Goal: Download file/media

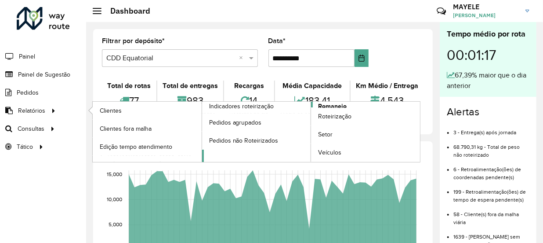
click at [334, 103] on span "Romaneio" at bounding box center [332, 106] width 29 height 9
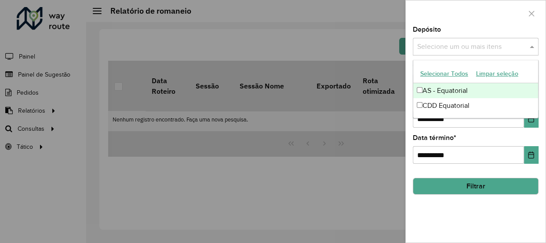
click at [480, 47] on input "text" at bounding box center [471, 47] width 113 height 11
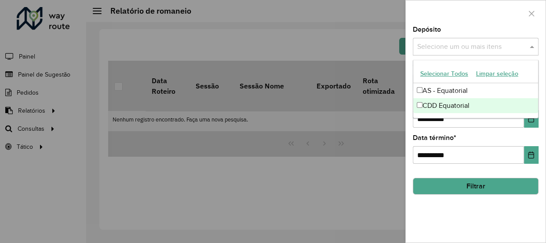
click at [440, 109] on div "CDD Equatorial" at bounding box center [475, 105] width 125 height 15
click at [532, 123] on button "Choose Date" at bounding box center [531, 119] width 15 height 18
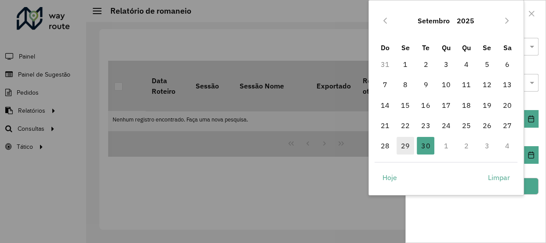
click at [406, 143] on span "29" at bounding box center [405, 146] width 18 height 18
type input "**********"
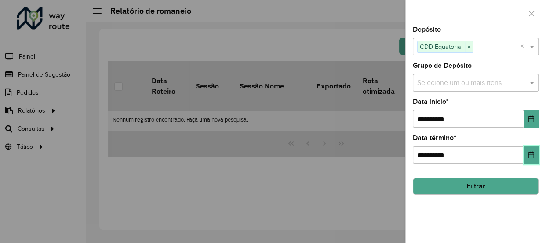
click at [529, 152] on icon "Choose Date" at bounding box center [530, 154] width 7 height 7
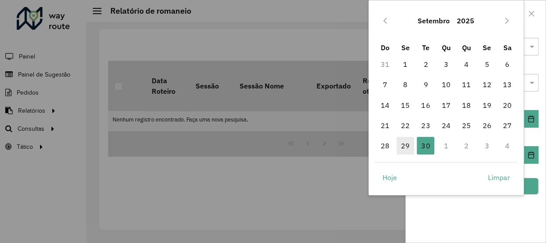
click at [408, 145] on span "29" at bounding box center [405, 146] width 18 height 18
type input "**********"
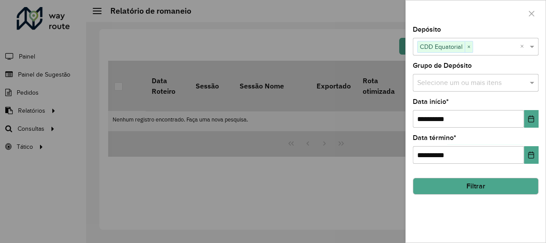
click at [475, 181] on button "Filtrar" at bounding box center [476, 186] width 126 height 17
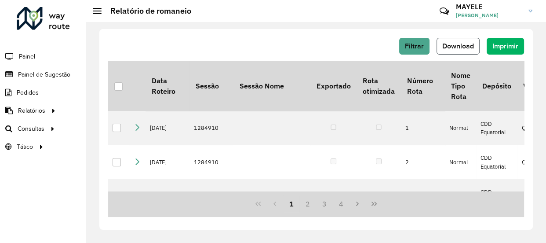
click at [451, 48] on span "Download" at bounding box center [458, 45] width 32 height 7
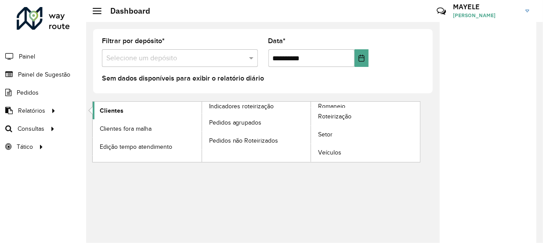
click at [101, 112] on span "Clientes" at bounding box center [112, 110] width 24 height 9
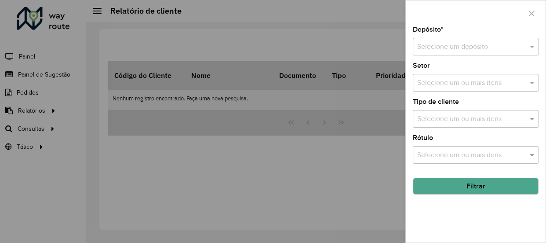
click at [464, 40] on div "Selecione um depósito" at bounding box center [476, 47] width 126 height 18
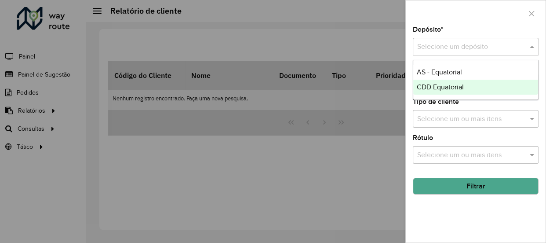
click at [454, 87] on span "CDD Equatorial" at bounding box center [440, 86] width 47 height 7
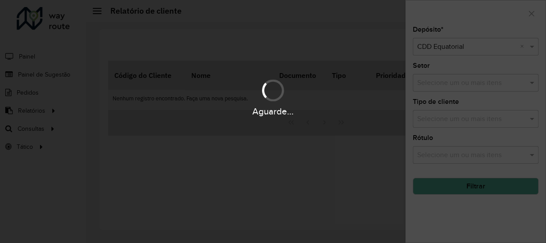
click at [491, 187] on div "Aguarde..." at bounding box center [273, 121] width 546 height 243
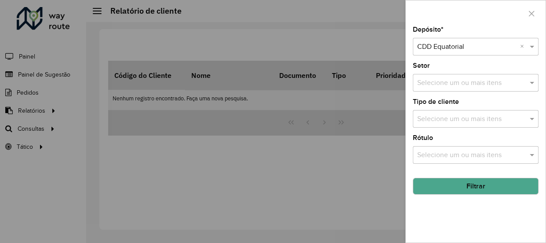
click at [492, 187] on button "Filtrar" at bounding box center [476, 186] width 126 height 17
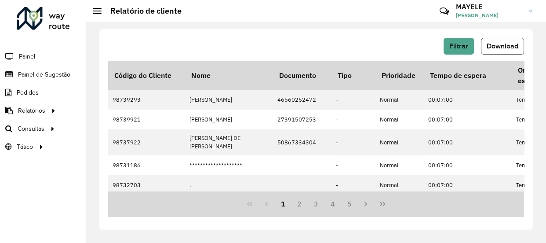
click at [495, 45] on span "Download" at bounding box center [503, 45] width 32 height 7
